Goal: Transaction & Acquisition: Purchase product/service

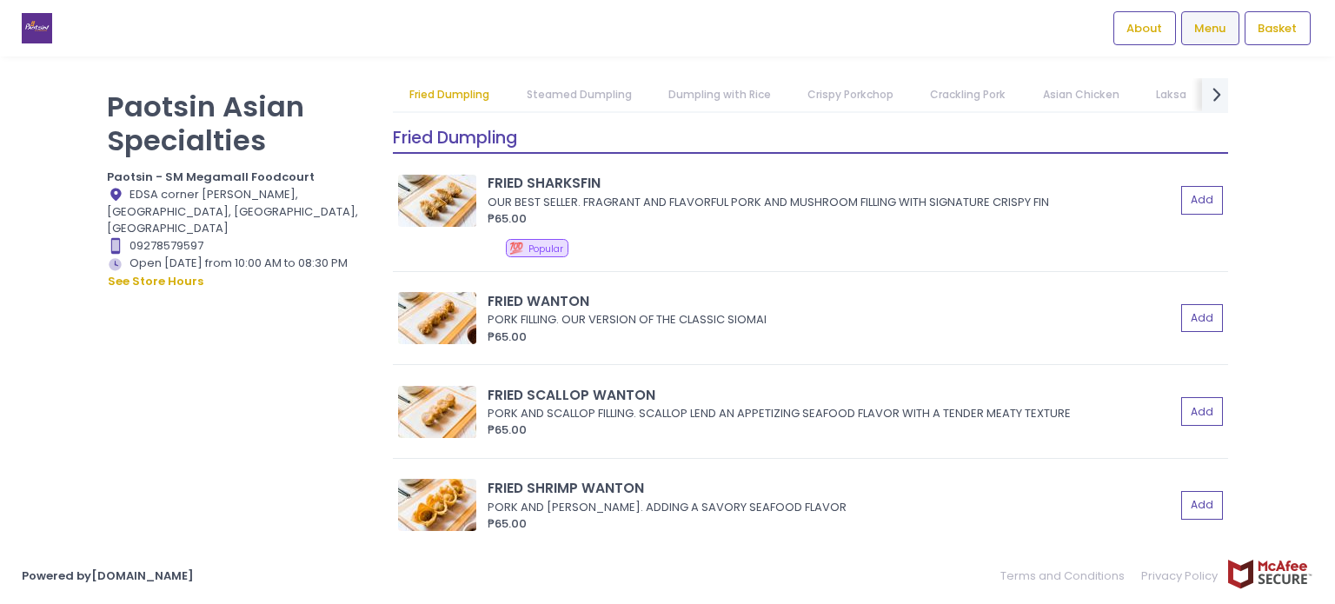
click at [612, 92] on link "Steamed Dumpling" at bounding box center [578, 94] width 139 height 33
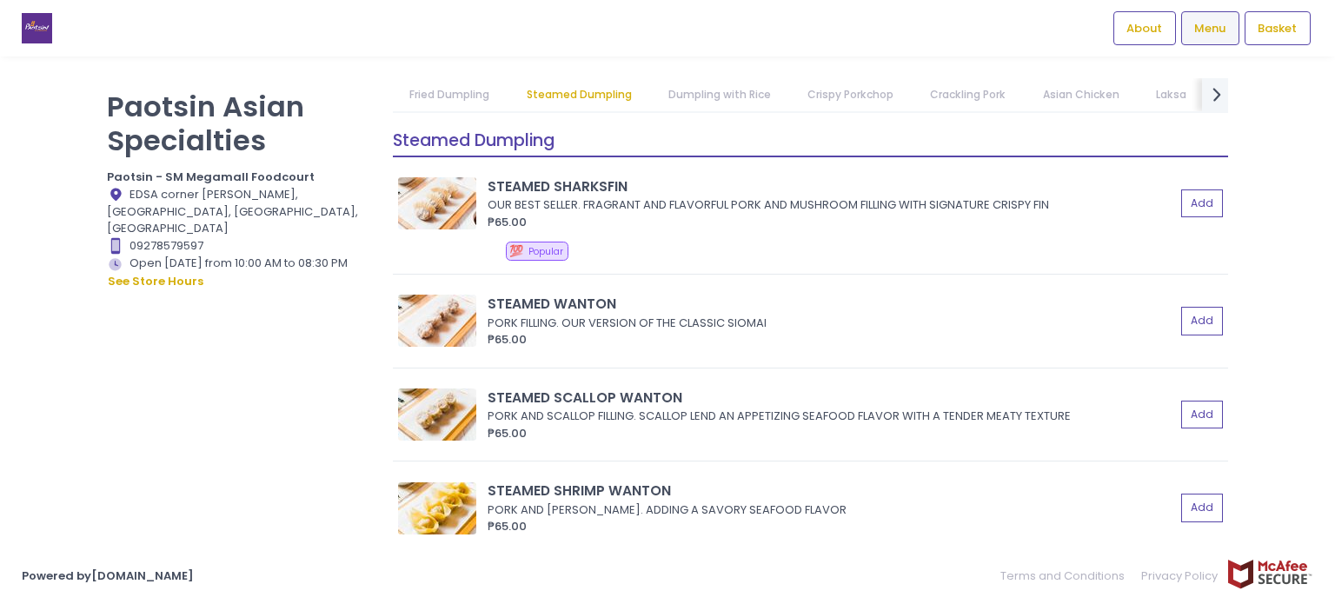
click at [696, 96] on link "Dumpling with Rice" at bounding box center [719, 94] width 136 height 33
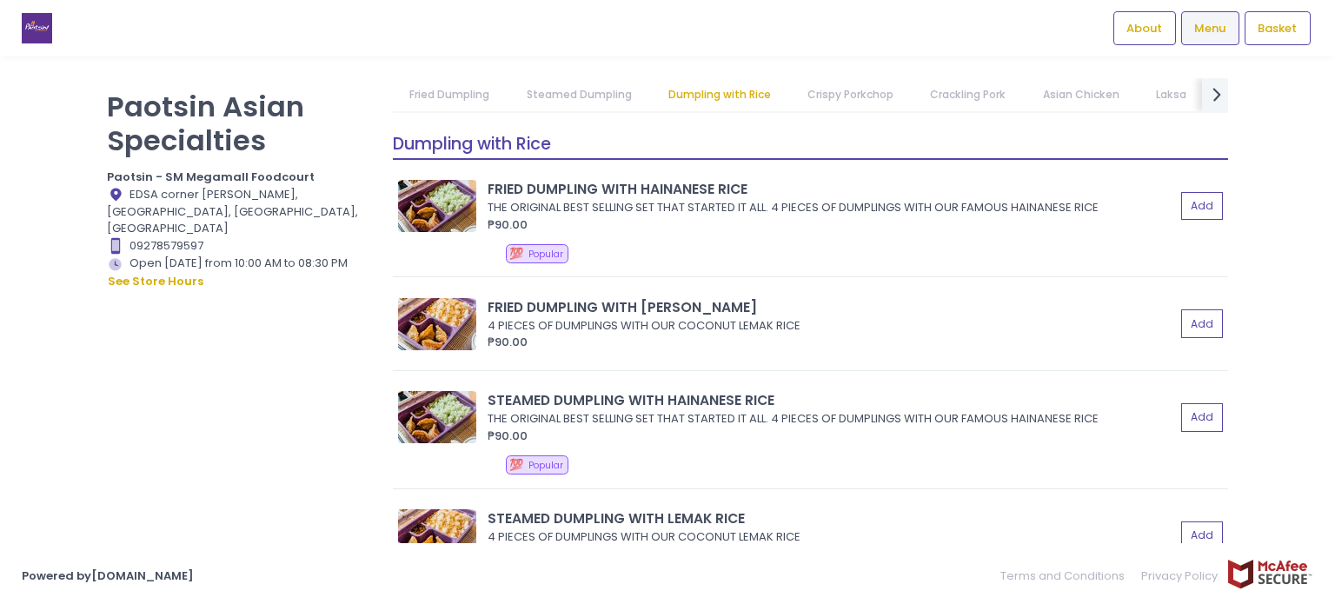
scroll to position [2275, 0]
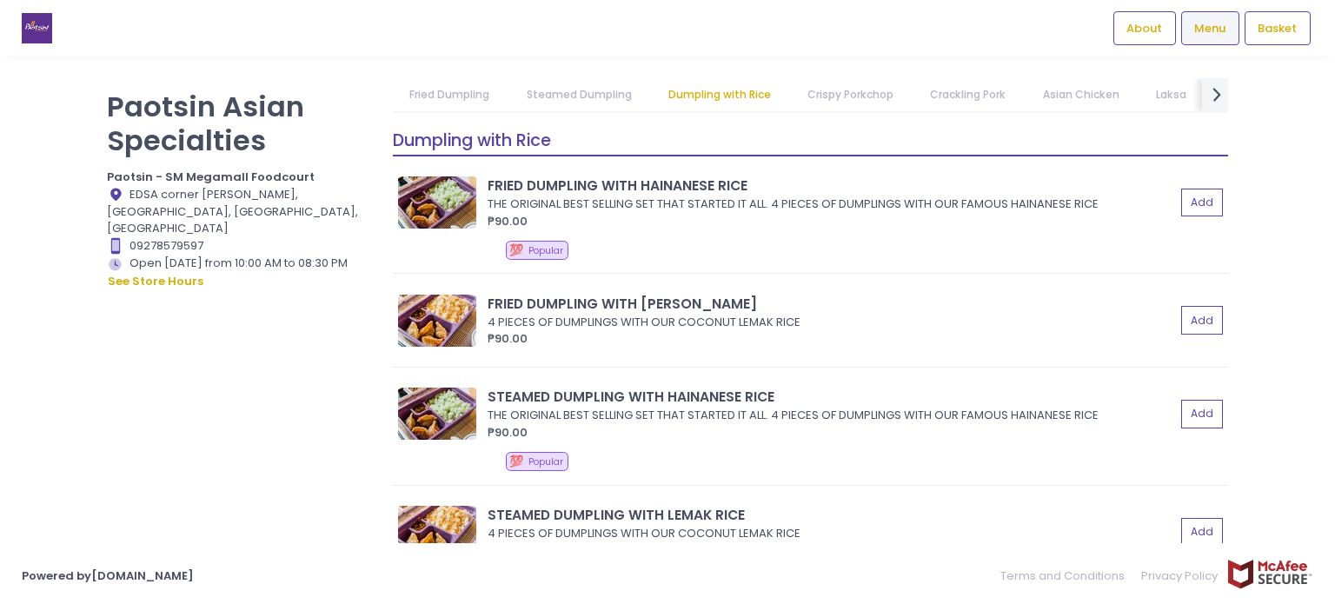
click at [853, 93] on link "Crispy Porkchop" at bounding box center [851, 94] width 120 height 33
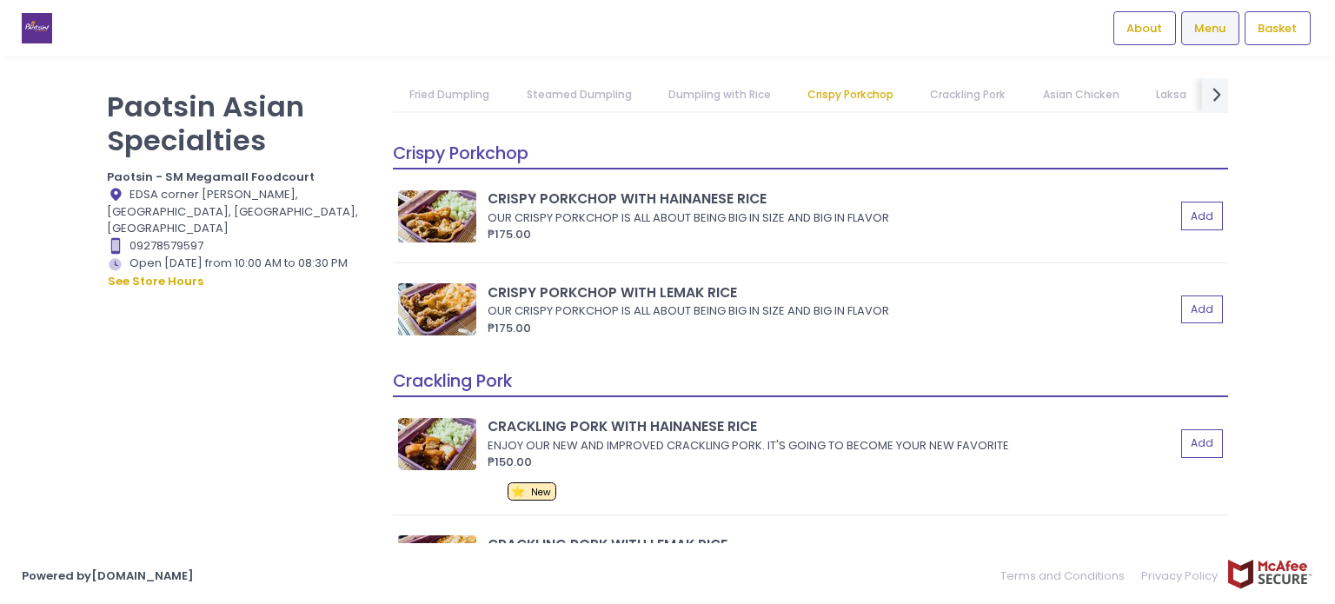
scroll to position [2736, 0]
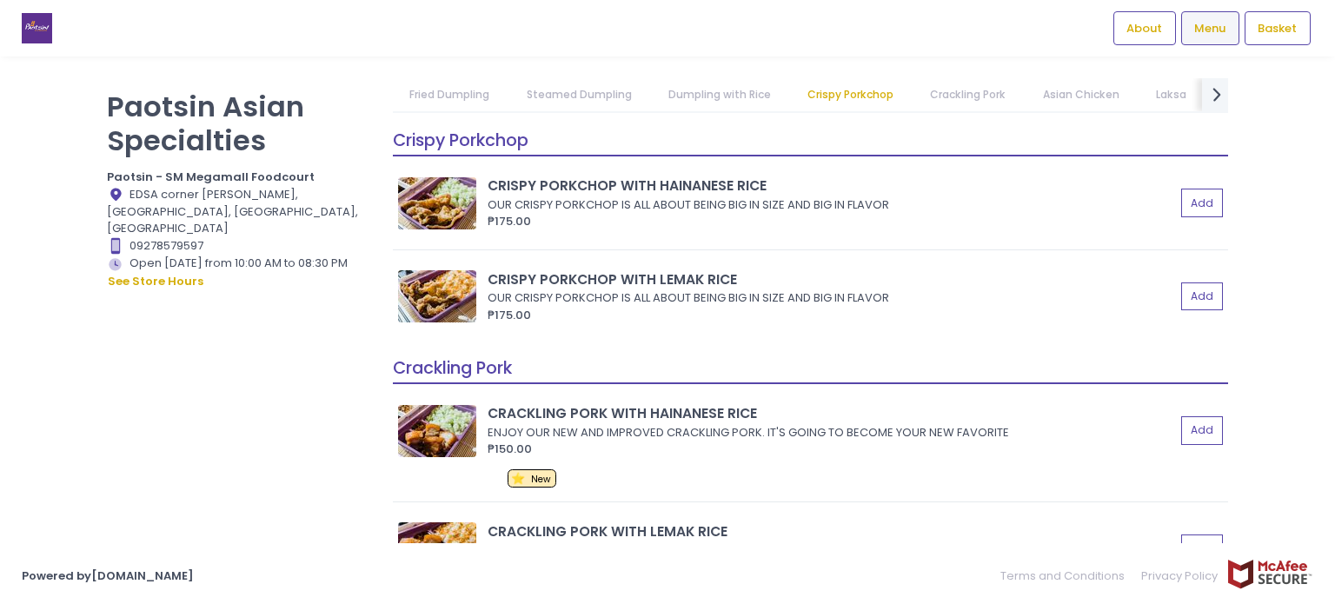
click at [945, 98] on link "Crackling Pork" at bounding box center [967, 94] width 109 height 33
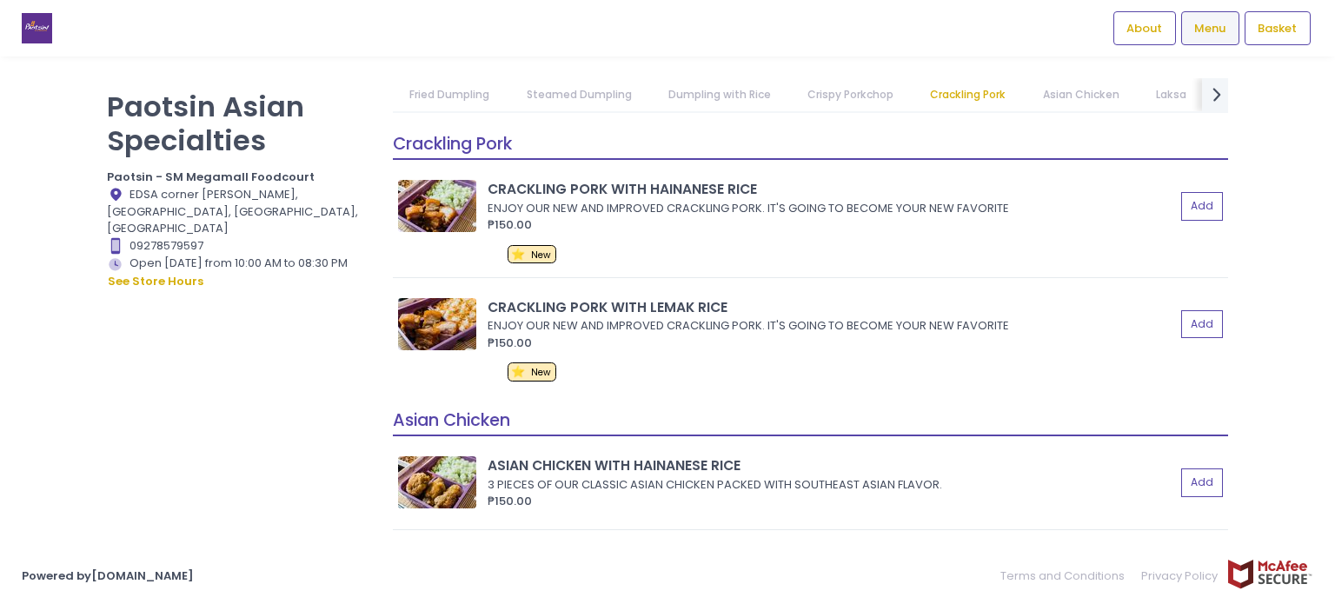
scroll to position [2963, 0]
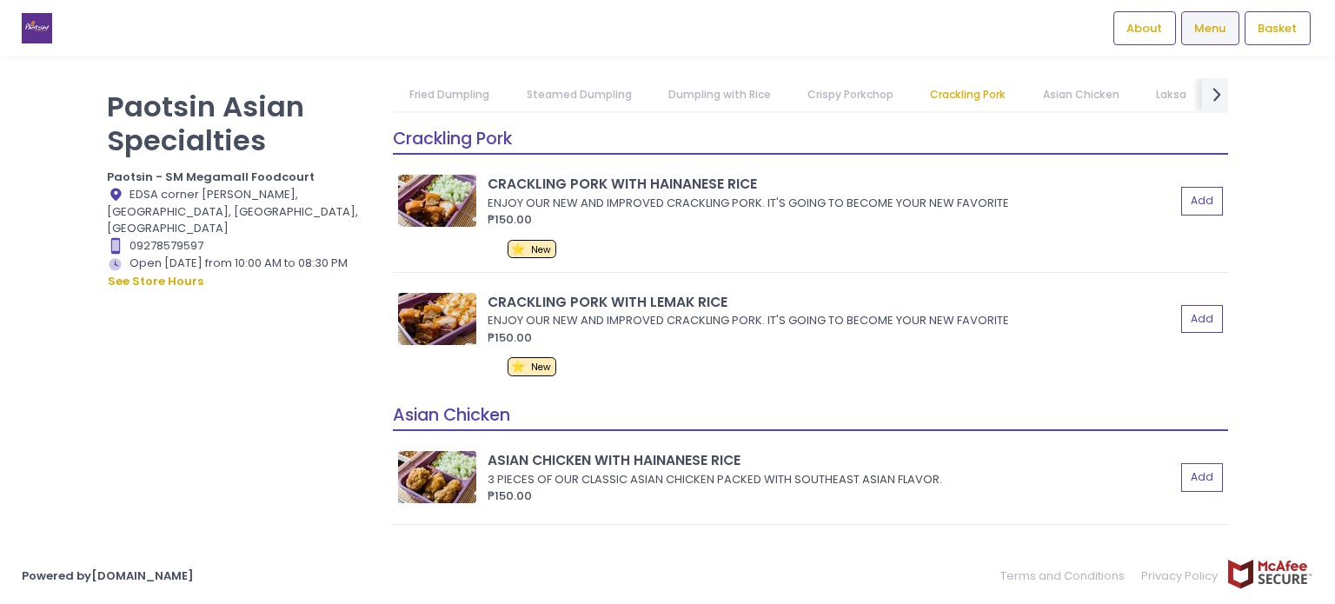
click at [1057, 100] on link "Asian Chicken" at bounding box center [1080, 94] width 110 height 33
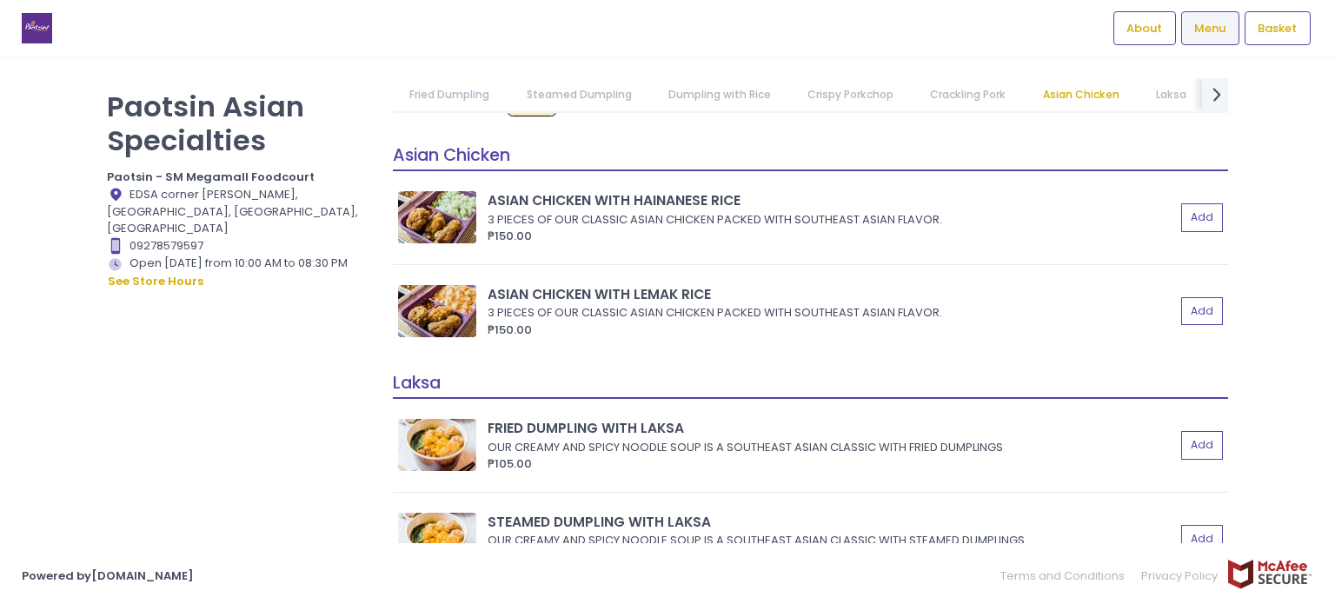
scroll to position [3238, 0]
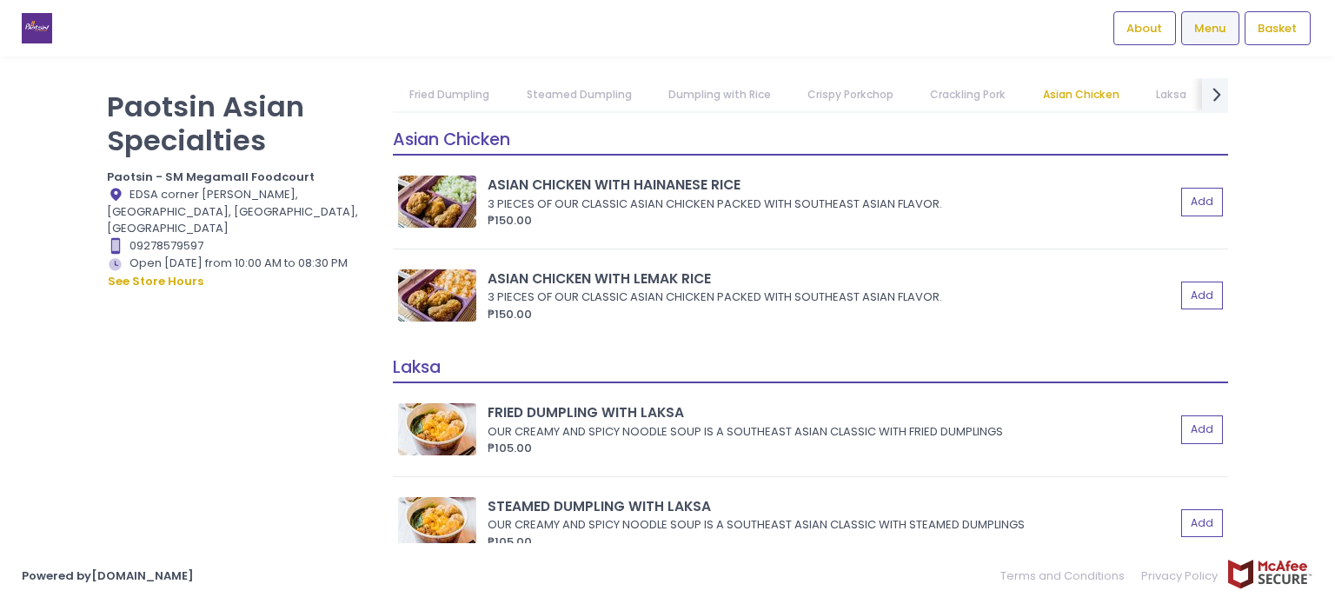
click at [1176, 90] on link "Laksa" at bounding box center [1170, 94] width 64 height 33
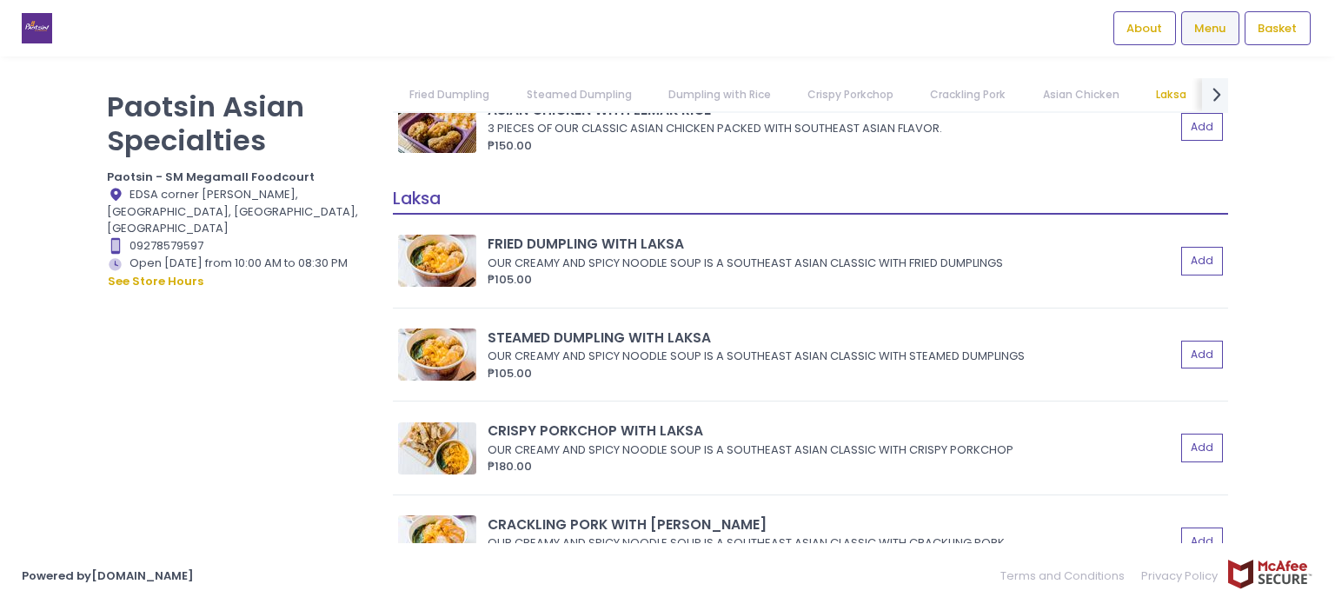
scroll to position [3465, 0]
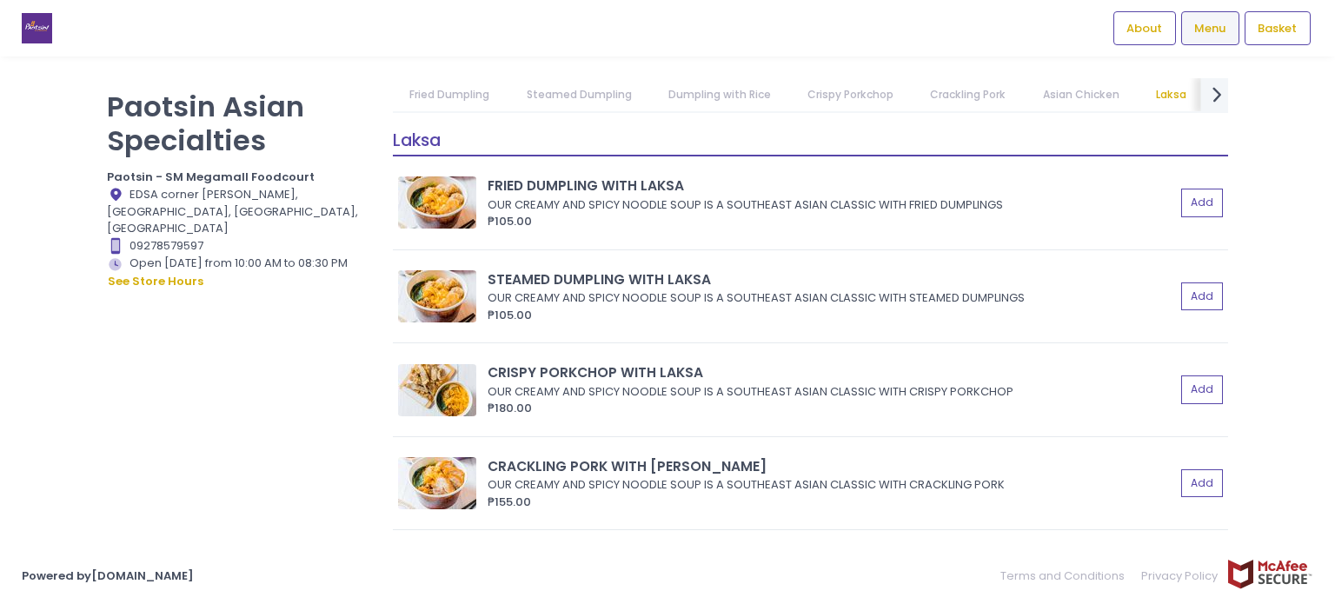
click at [1217, 96] on icon at bounding box center [1216, 94] width 9 height 15
click at [1122, 103] on link "Beverages" at bounding box center [1128, 94] width 91 height 33
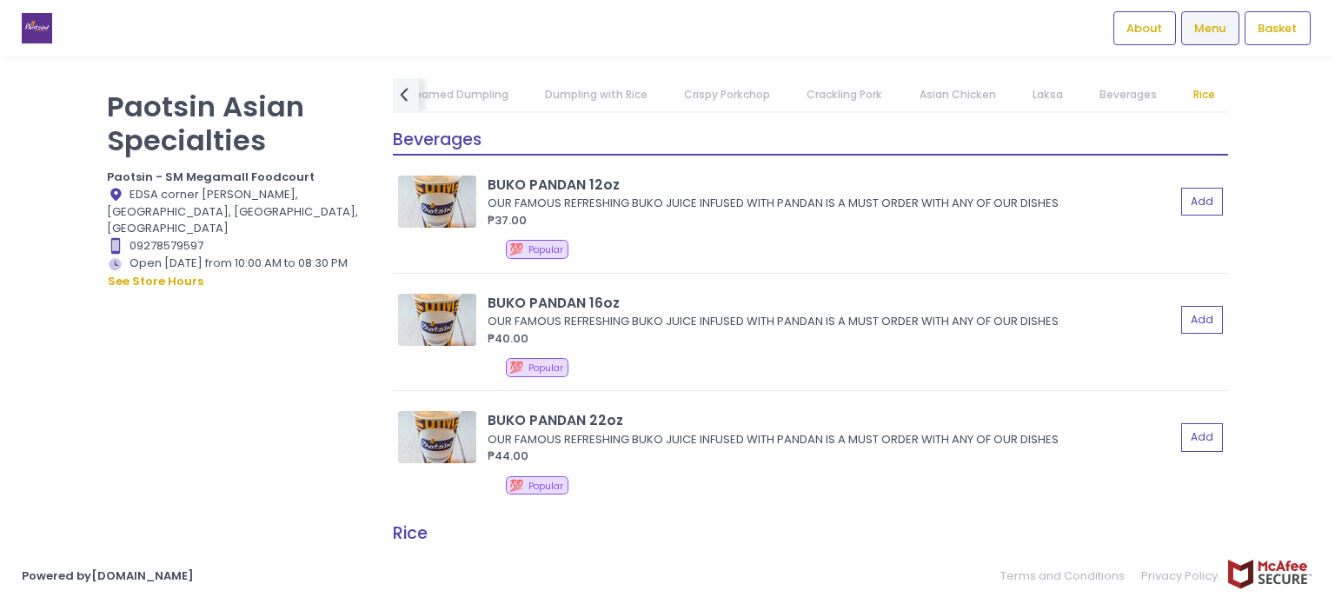
click at [1181, 91] on link "Rice" at bounding box center [1205, 94] width 56 height 33
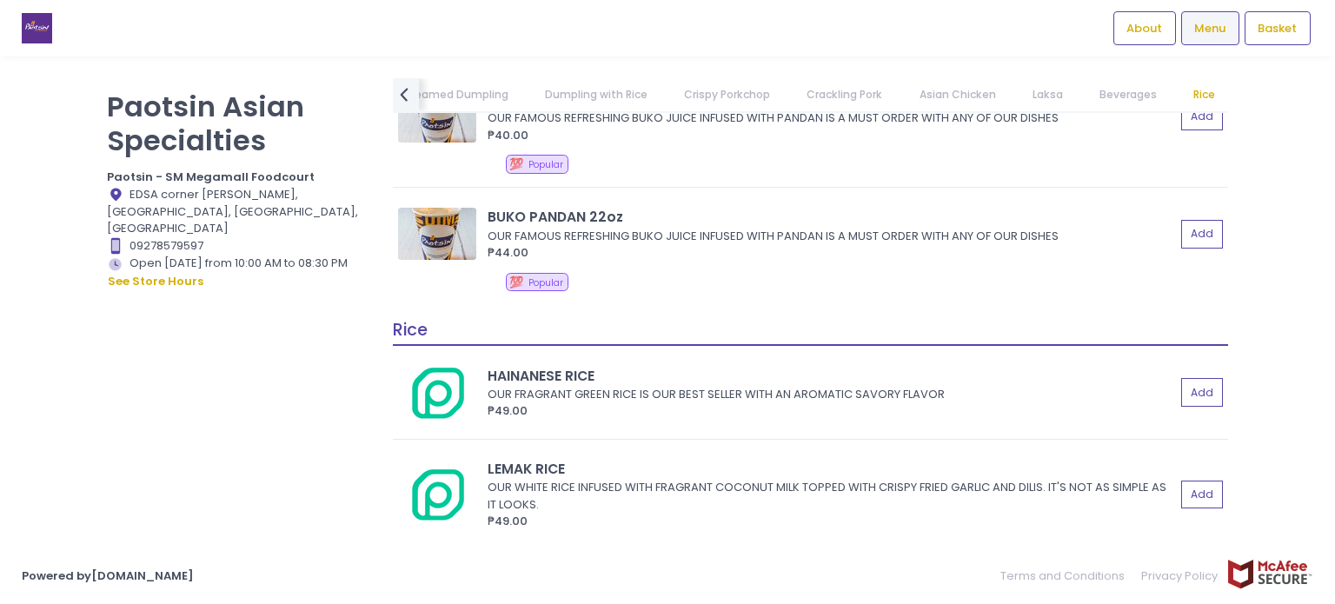
scroll to position [4176, 0]
